Goal: Navigation & Orientation: Find specific page/section

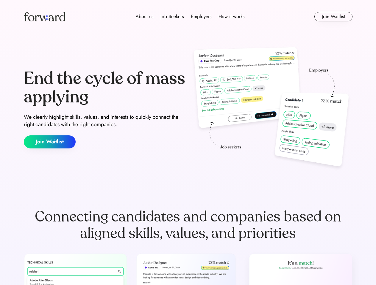
click at [188, 143] on div "End the cycle of mass applying We clearly highlight skills, values, and interes…" at bounding box center [188, 109] width 328 height 128
click at [188, 17] on div "About us Job Seekers Employers How it works" at bounding box center [190, 16] width 234 height 7
click at [45, 17] on img at bounding box center [45, 17] width 42 height 10
click at [190, 17] on div "About us Job Seekers Employers How it works" at bounding box center [190, 16] width 234 height 7
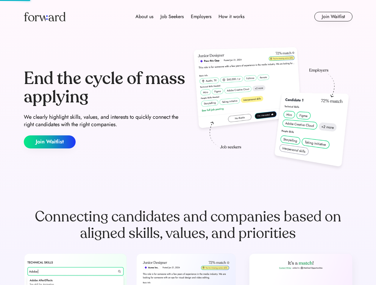
click at [144, 17] on div "About us" at bounding box center [144, 16] width 18 height 7
click at [172, 17] on div "Job Seekers" at bounding box center [171, 16] width 23 height 7
click at [201, 17] on div "Employers" at bounding box center [201, 16] width 21 height 7
click at [231, 17] on div "How it works" at bounding box center [231, 16] width 26 height 7
click at [333, 17] on button "Join Waitlist" at bounding box center [333, 17] width 38 height 10
